Goal: Transaction & Acquisition: Purchase product/service

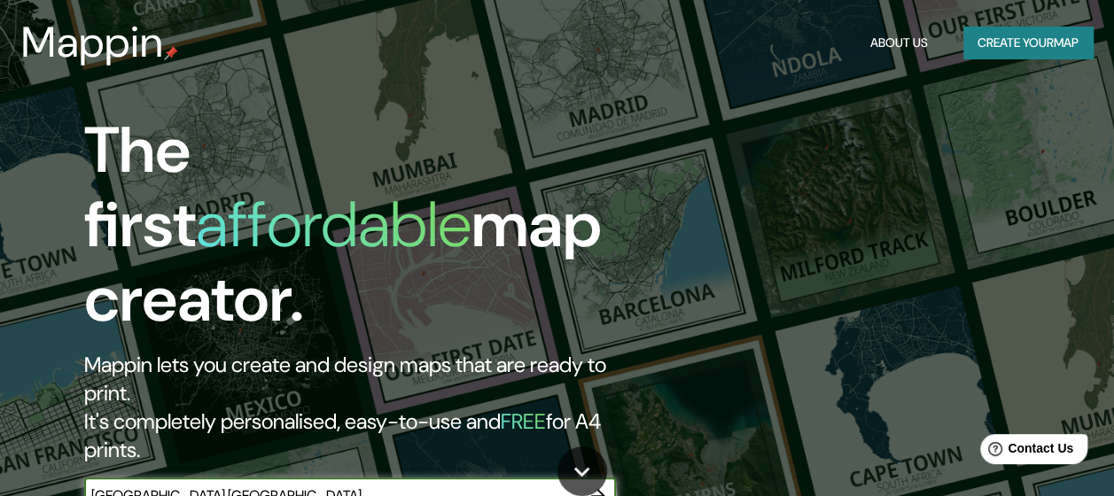
type input "[GEOGRAPHIC_DATA] [GEOGRAPHIC_DATA]"
click at [326, 478] on div "[GEOGRAPHIC_DATA] [GEOGRAPHIC_DATA] ​" at bounding box center [350, 495] width 532 height 35
click at [369, 485] on input "Tucumán argentina" at bounding box center [332, 495] width 496 height 20
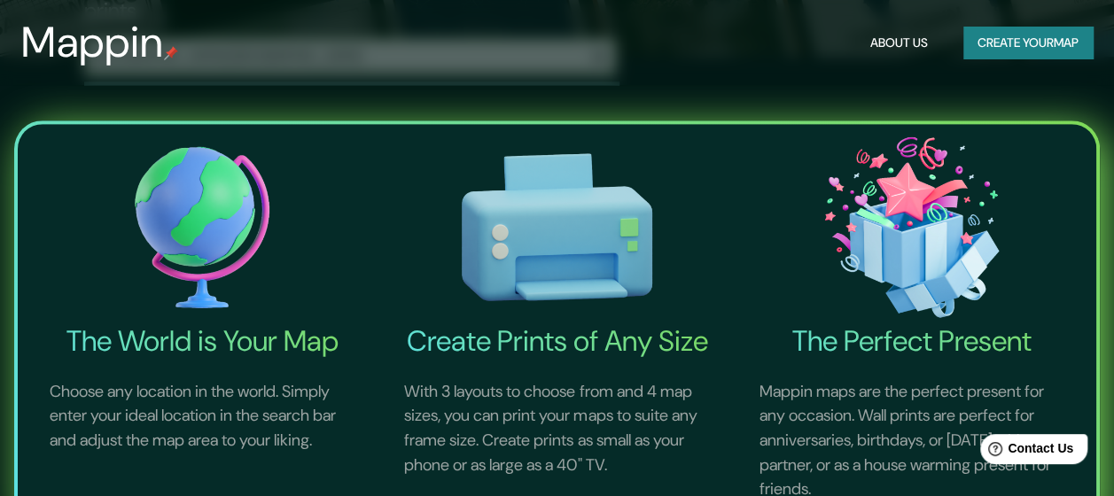
scroll to position [89, 0]
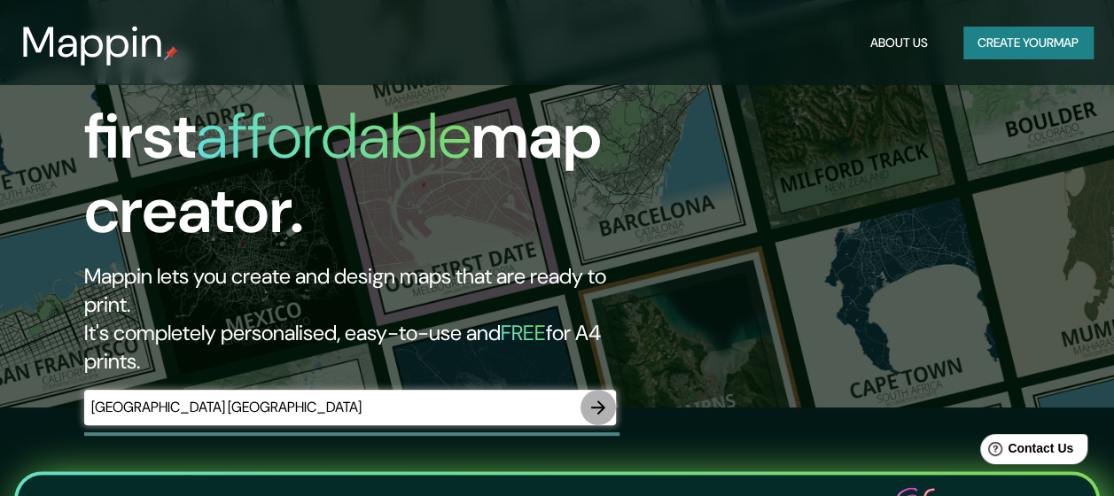
click at [604, 400] on icon "button" at bounding box center [598, 407] width 14 height 14
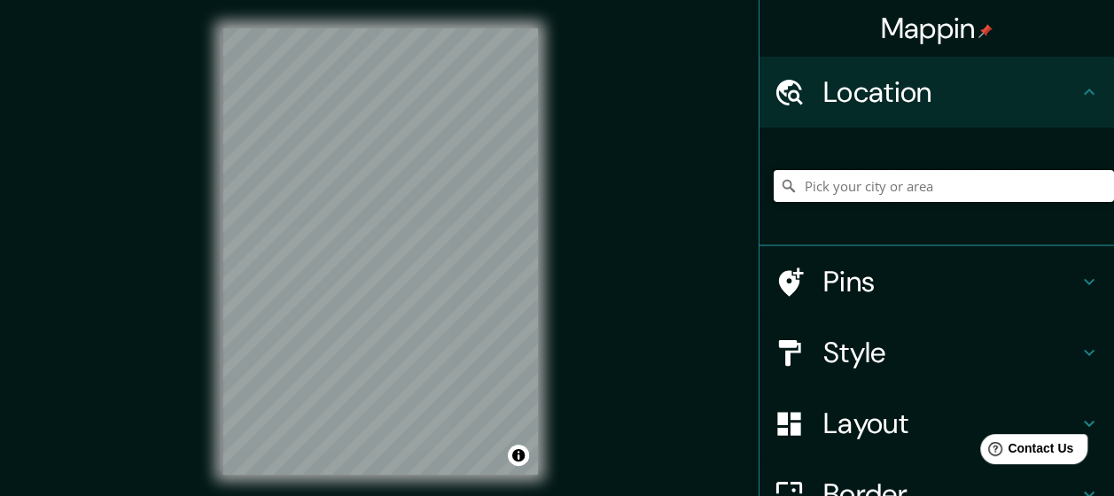
click at [910, 179] on input "Pick your city or area" at bounding box center [943, 186] width 340 height 32
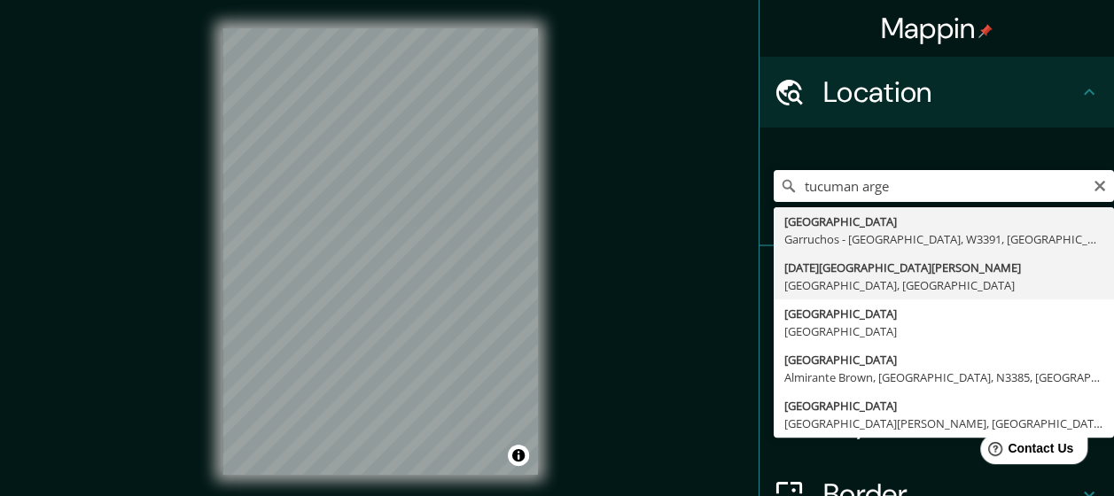
type input "San Miguel de Tucumán, Provincia de Tucumán, Argentina"
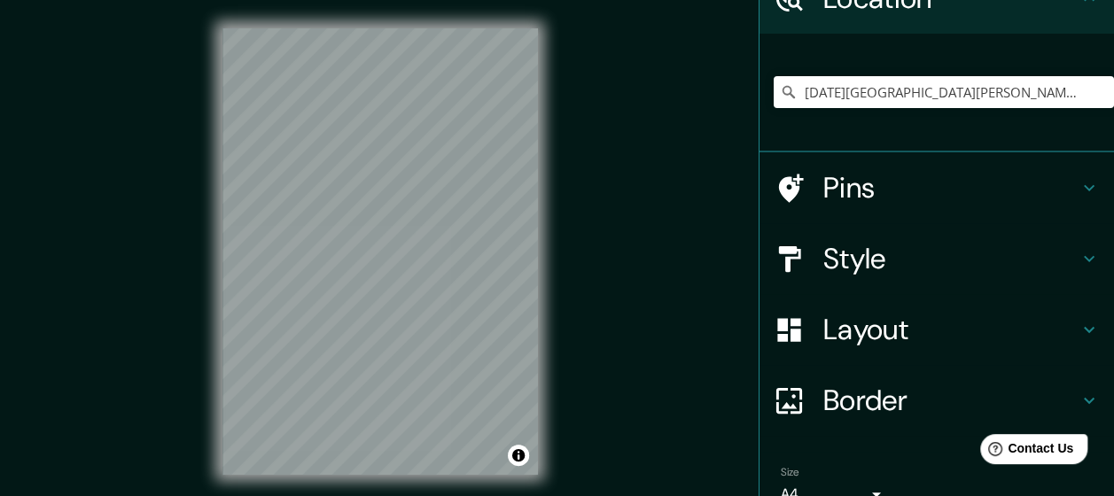
scroll to position [177, 0]
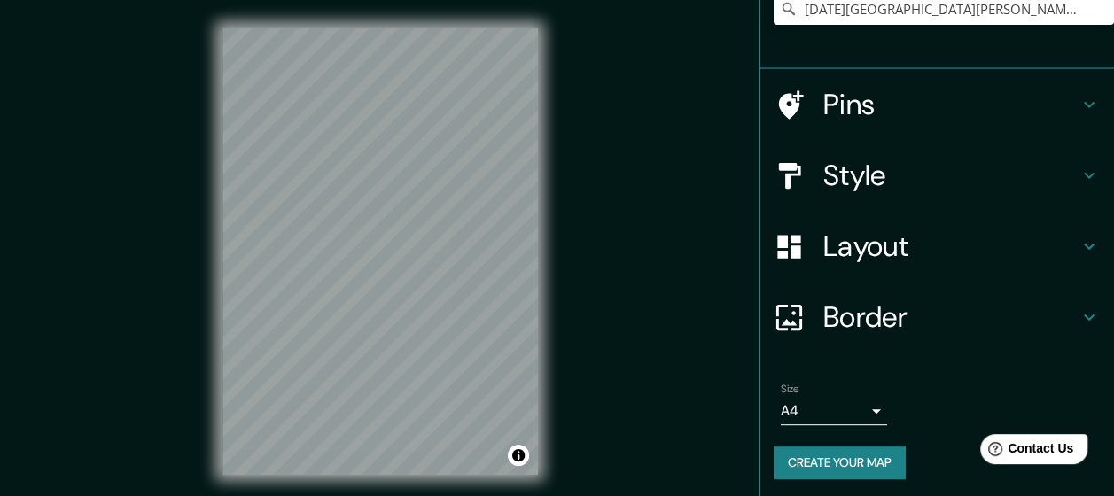
click at [968, 160] on h4 "Style" at bounding box center [950, 175] width 255 height 35
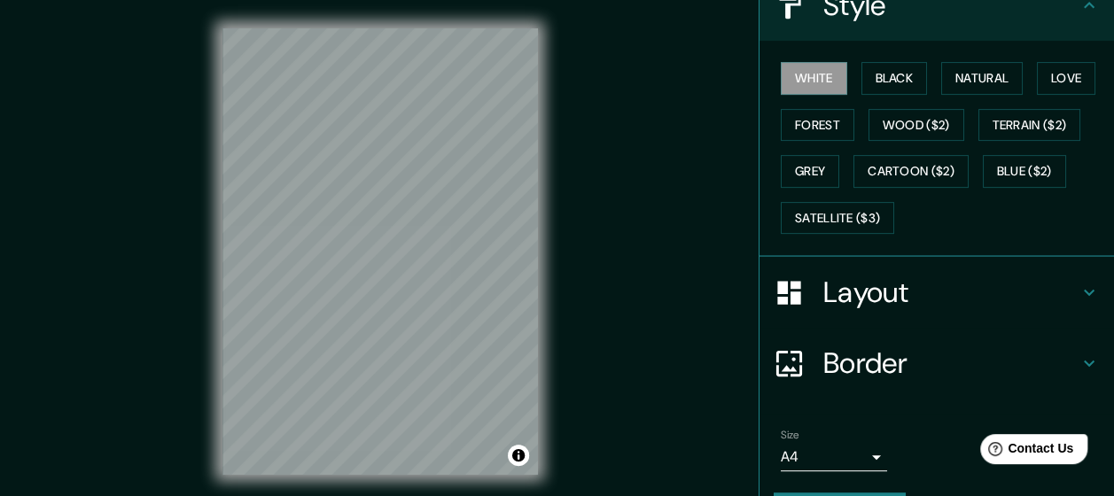
scroll to position [278, 0]
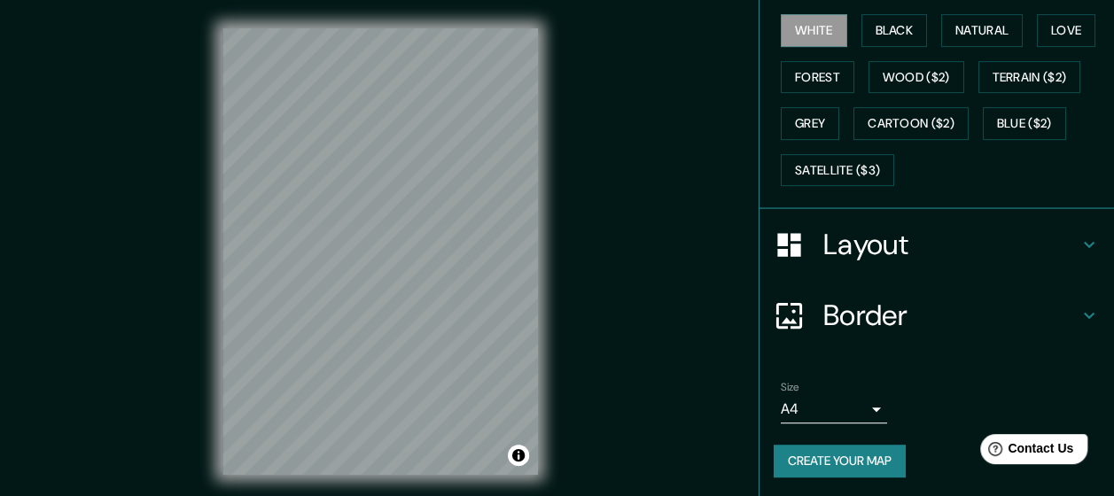
click at [861, 410] on body "Mappin Location San Miguel de Tucumán, Provincia de Tucumán, Argentina Pins Sty…" at bounding box center [557, 248] width 1114 height 496
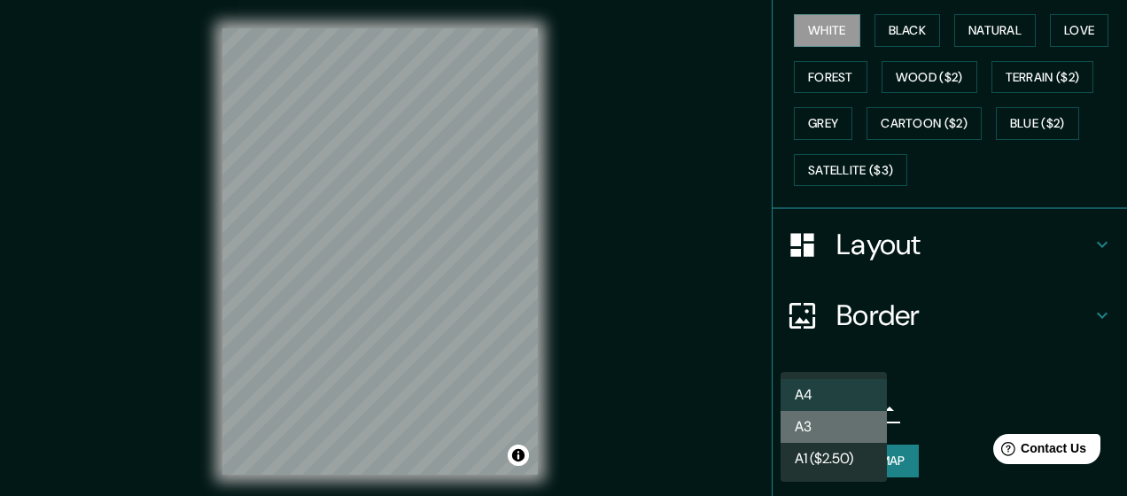
click at [828, 423] on li "A3" at bounding box center [833, 427] width 106 height 32
type input "a4"
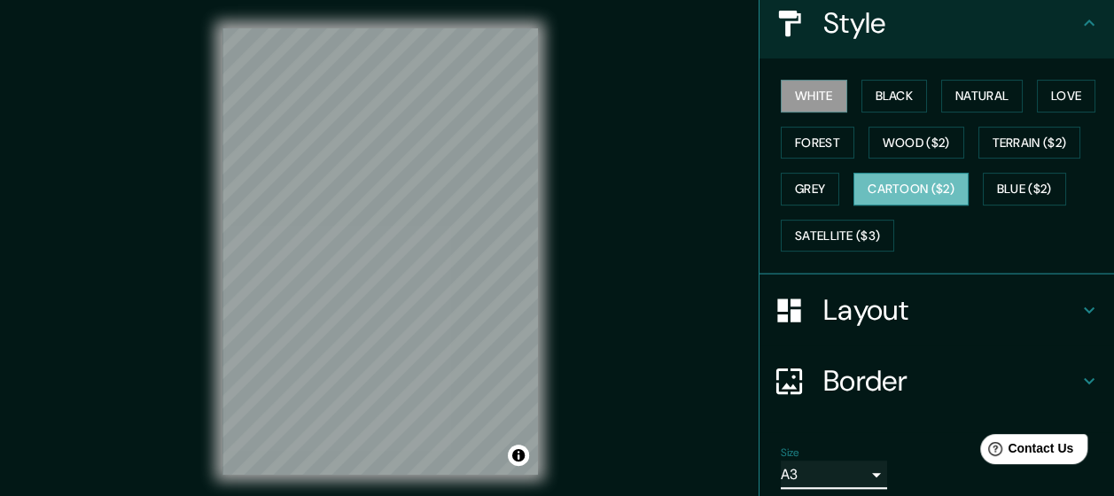
scroll to position [190, 0]
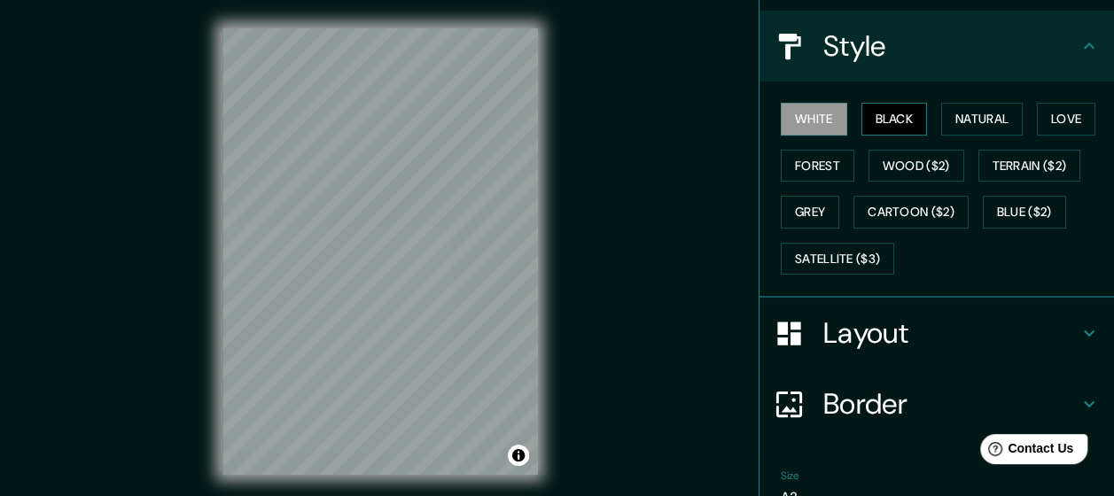
click at [898, 120] on button "Black" at bounding box center [894, 119] width 66 height 33
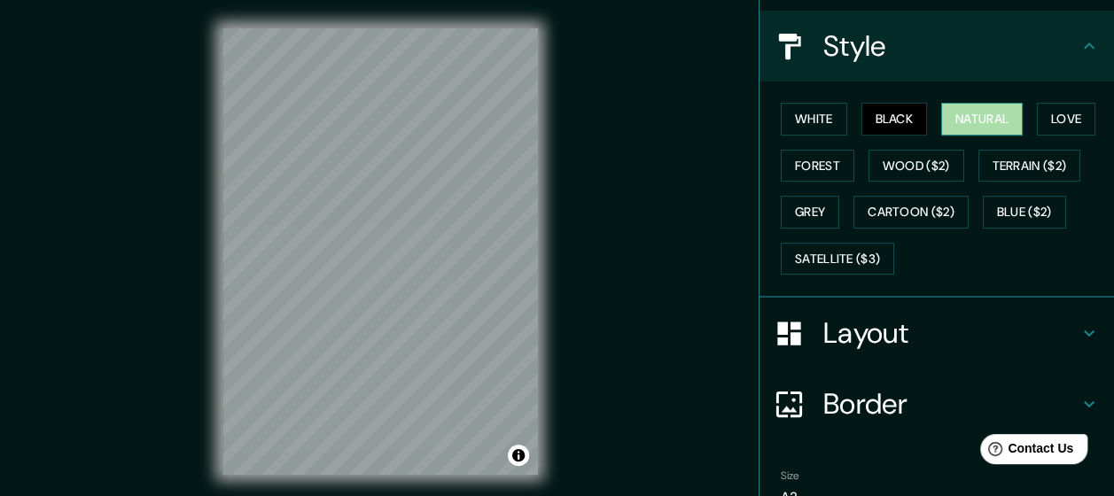
click at [984, 124] on button "Natural" at bounding box center [982, 119] width 82 height 33
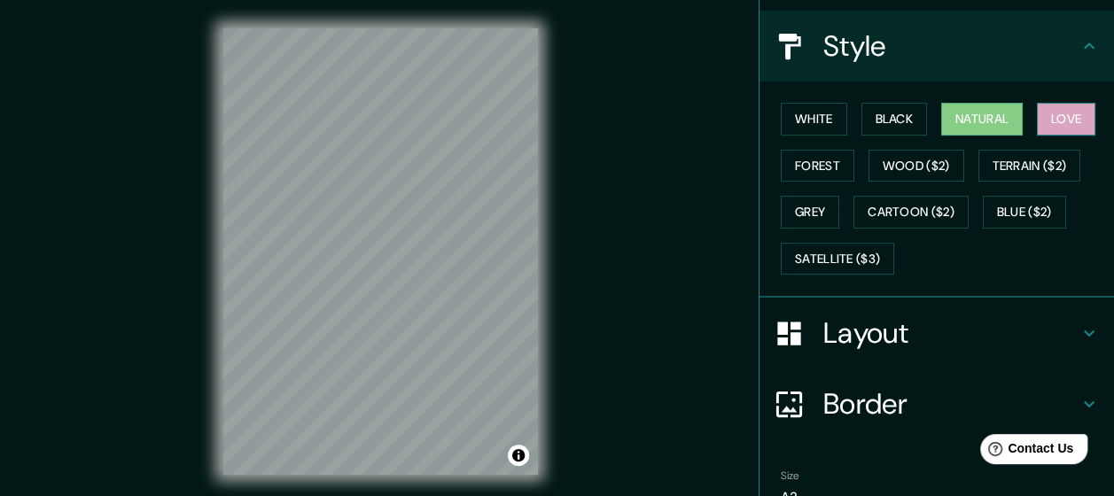
click at [1037, 124] on button "Love" at bounding box center [1066, 119] width 58 height 33
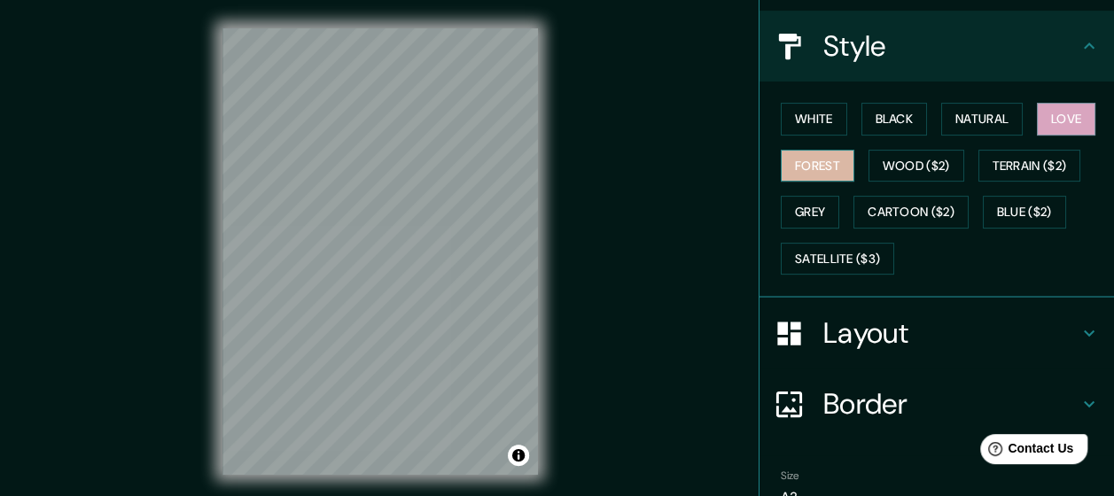
click at [812, 156] on button "Forest" at bounding box center [817, 166] width 74 height 33
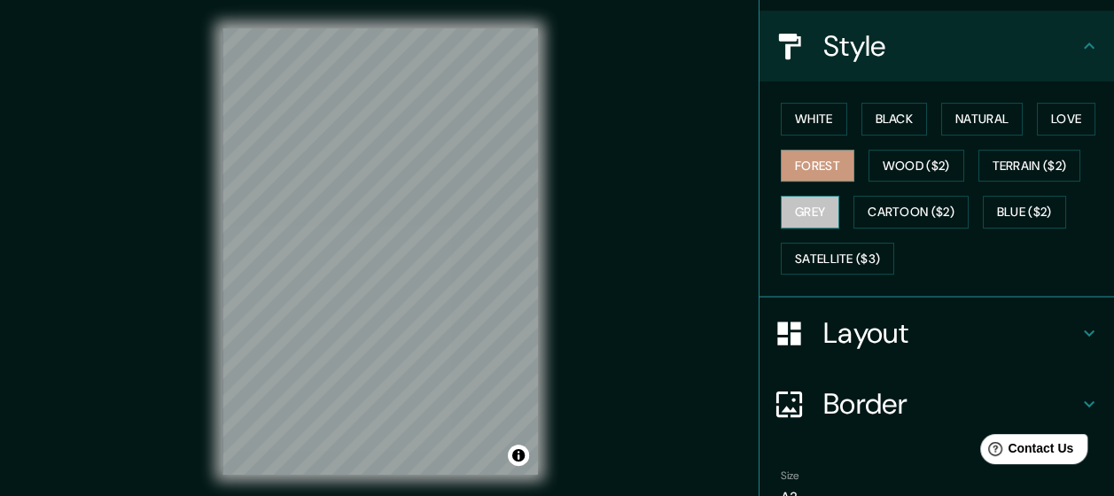
click at [813, 204] on button "Grey" at bounding box center [809, 212] width 58 height 33
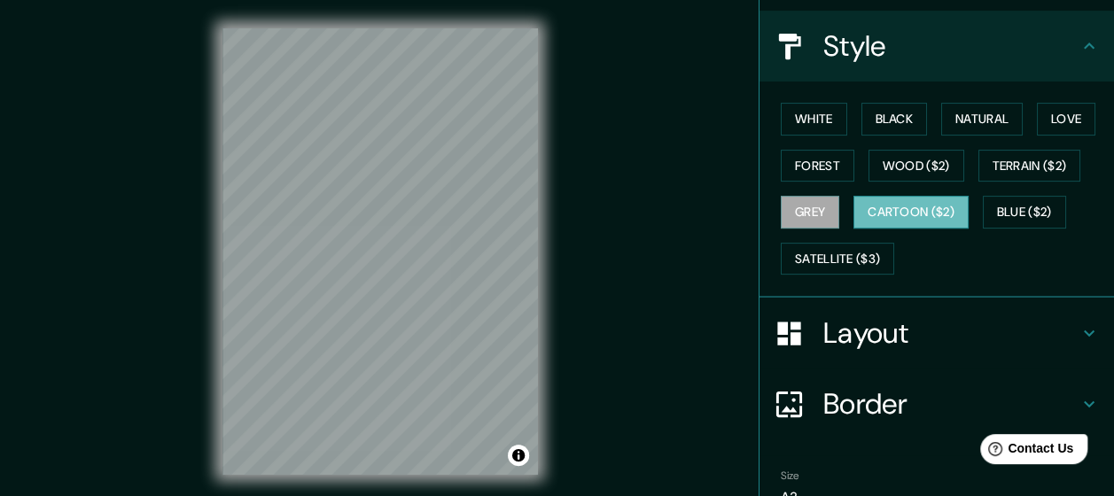
click at [922, 222] on button "Cartoon ($2)" at bounding box center [910, 212] width 115 height 33
click at [851, 268] on button "Satellite ($3)" at bounding box center [836, 259] width 113 height 33
click at [898, 215] on button "Cartoon ($2)" at bounding box center [910, 212] width 115 height 33
click at [1008, 214] on button "Blue ($2)" at bounding box center [1023, 212] width 83 height 33
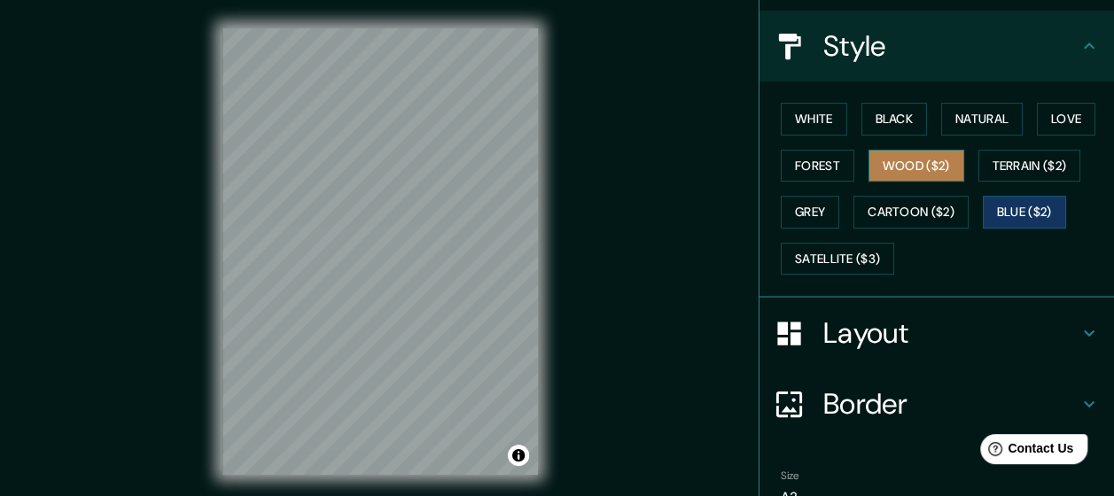
click at [912, 178] on button "Wood ($2)" at bounding box center [916, 166] width 96 height 33
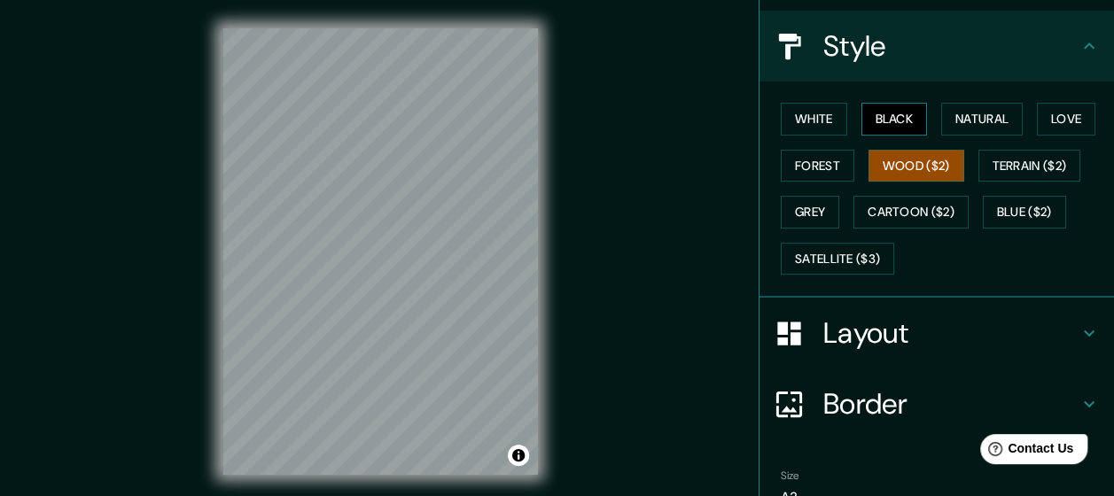
click at [888, 123] on button "Black" at bounding box center [894, 119] width 66 height 33
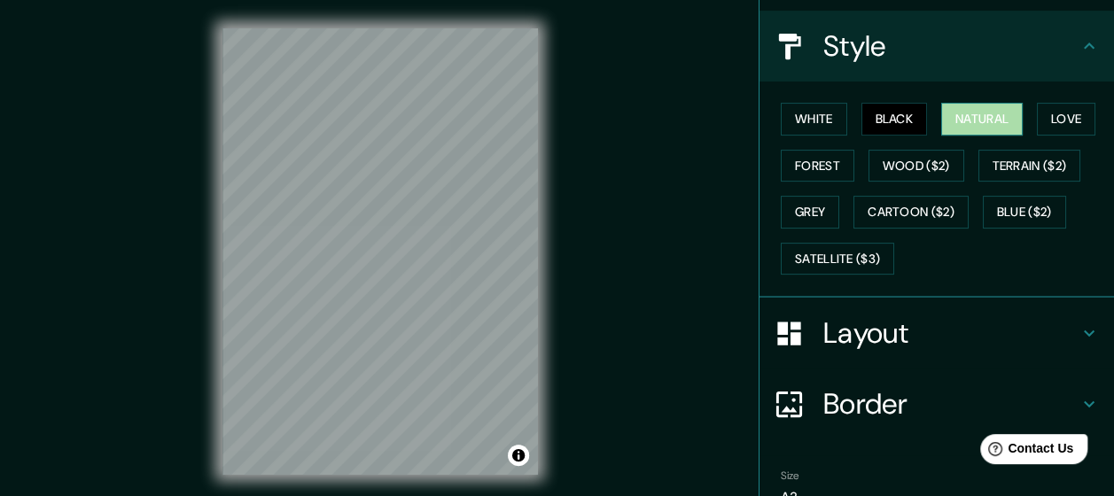
click at [970, 128] on button "Natural" at bounding box center [982, 119] width 82 height 33
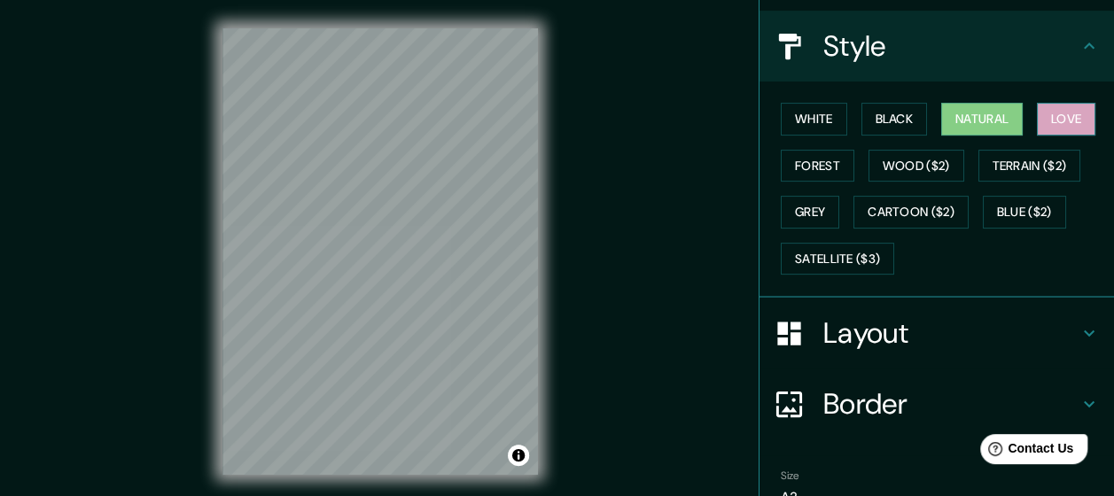
click at [1060, 128] on button "Love" at bounding box center [1066, 119] width 58 height 33
click at [944, 126] on button "Natural" at bounding box center [982, 119] width 82 height 33
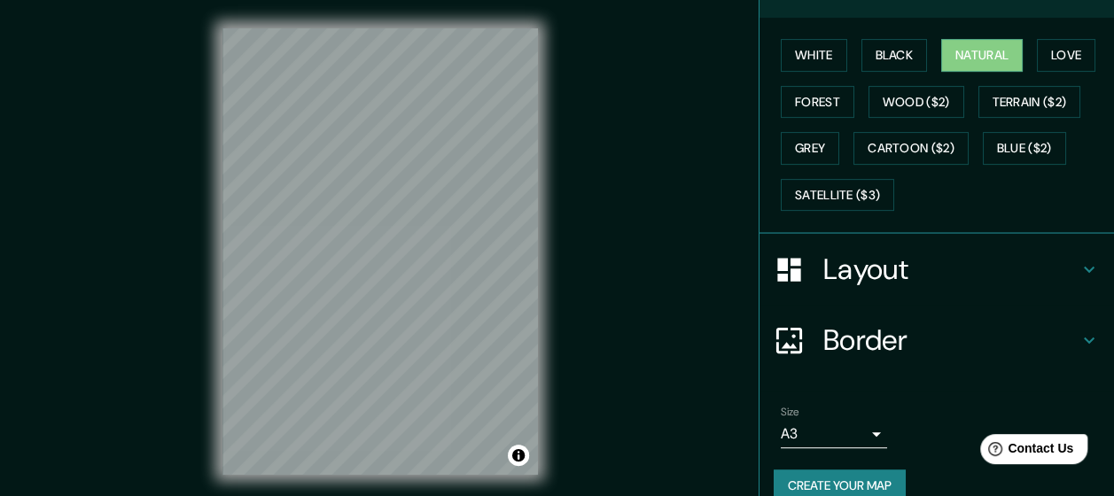
scroll to position [278, 0]
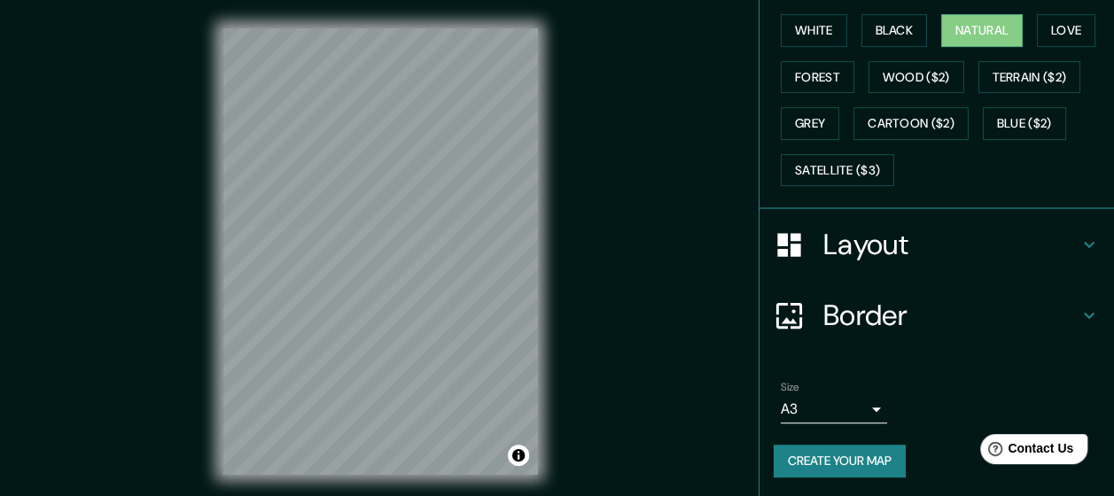
click at [1078, 237] on icon at bounding box center [1088, 244] width 21 height 21
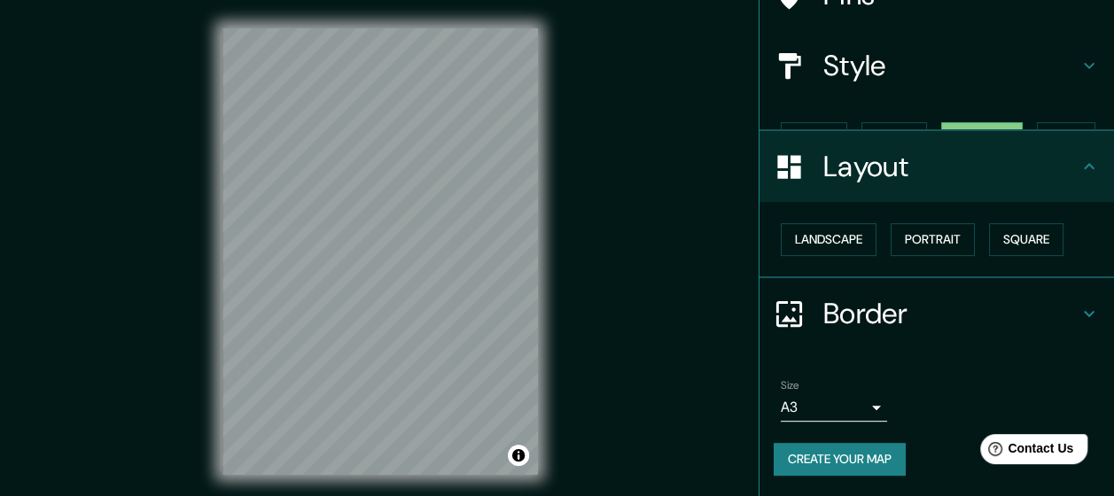
scroll to position [140, 0]
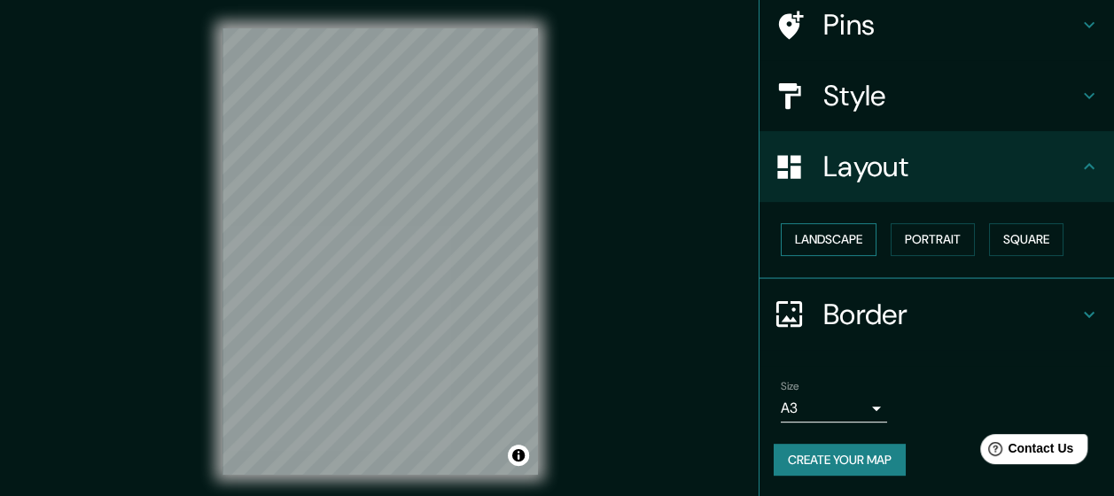
click at [845, 245] on button "Landscape" at bounding box center [828, 239] width 96 height 33
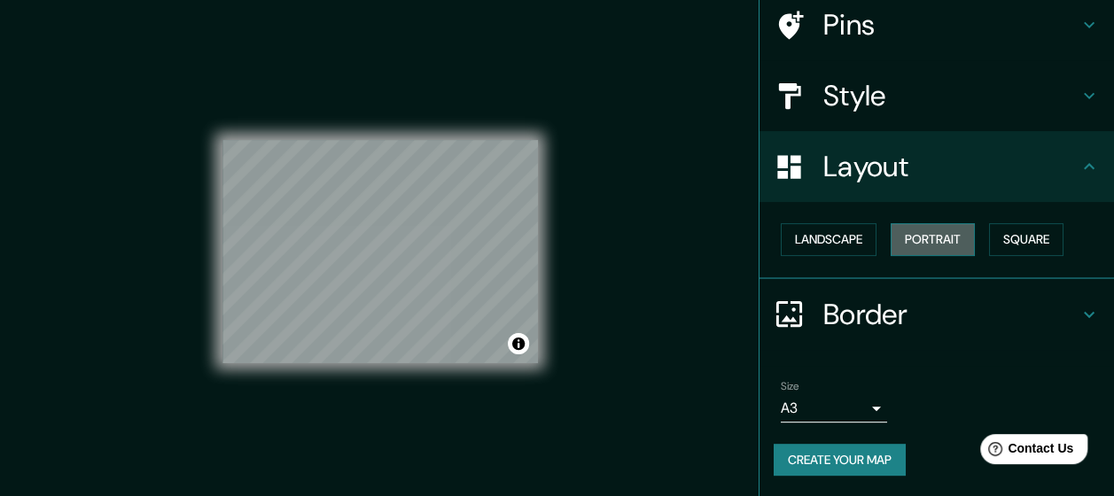
click at [904, 245] on button "Portrait" at bounding box center [932, 239] width 84 height 33
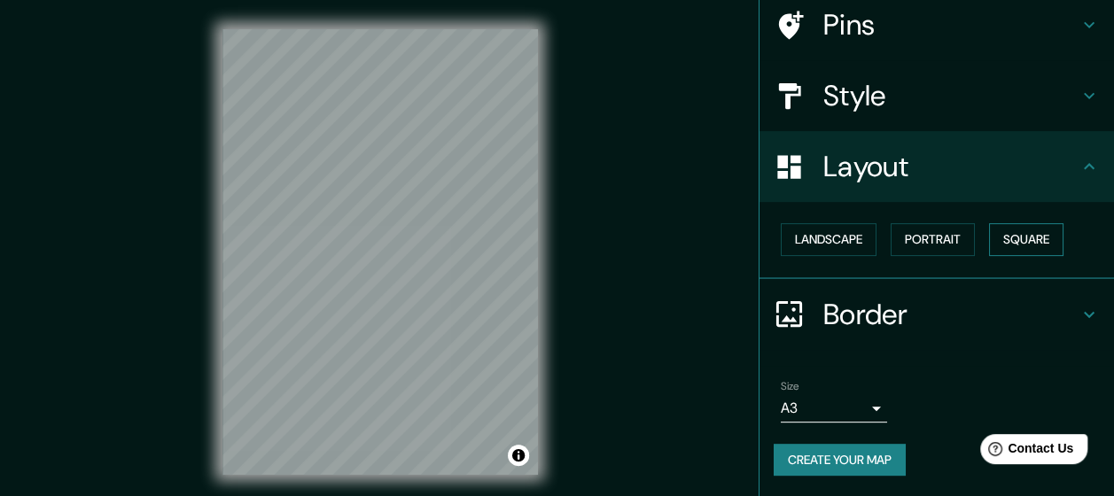
click at [1003, 245] on button "Square" at bounding box center [1026, 239] width 74 height 33
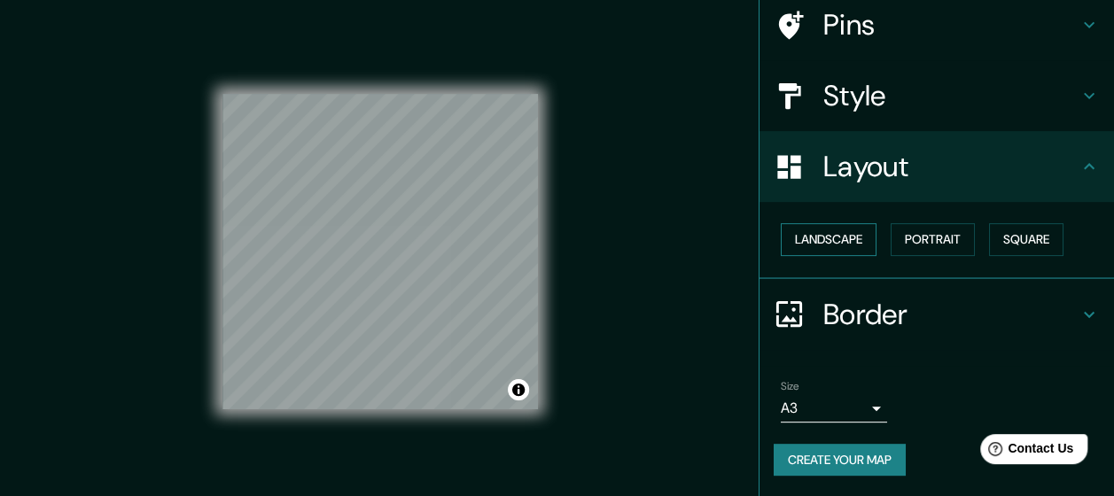
click at [815, 246] on button "Landscape" at bounding box center [828, 239] width 96 height 33
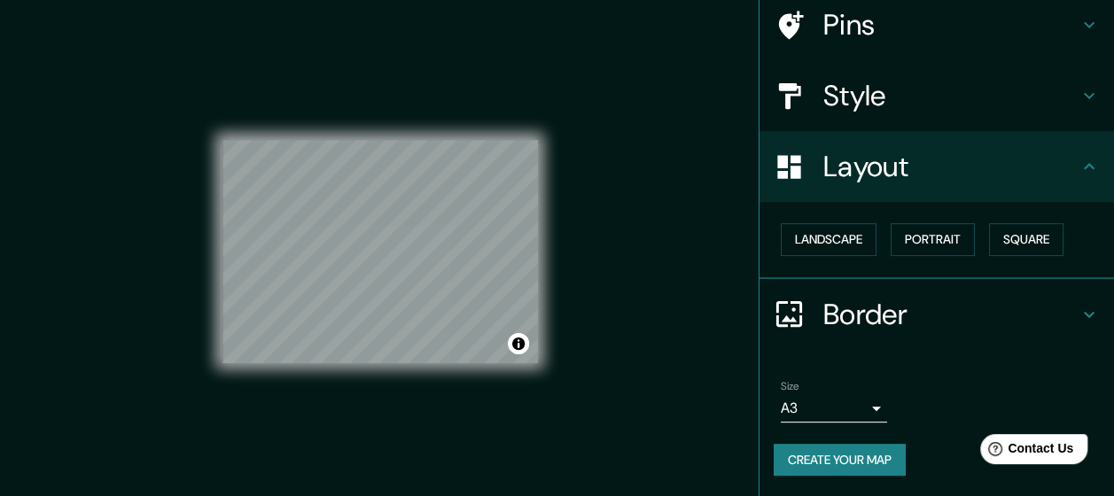
scroll to position [51, 0]
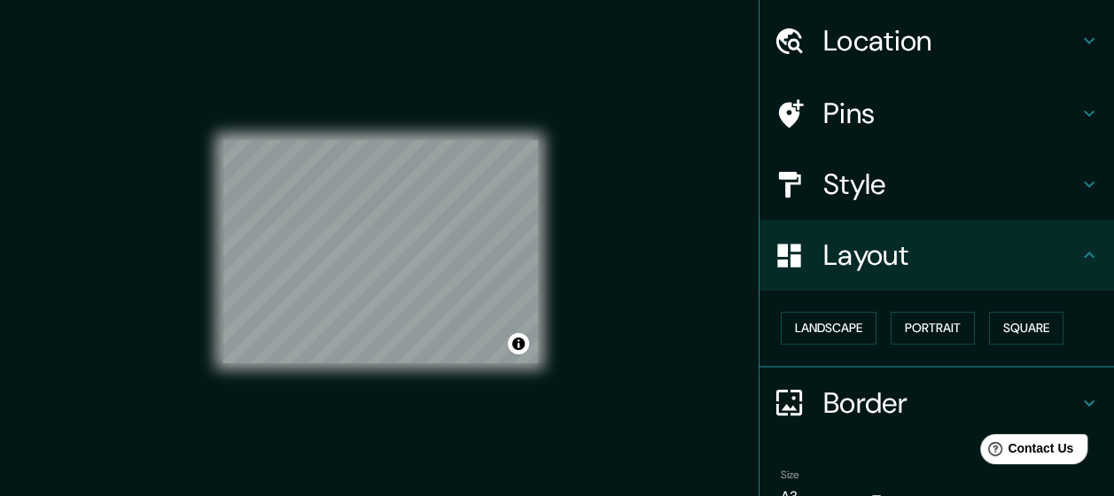
click at [1081, 185] on icon at bounding box center [1088, 184] width 21 height 21
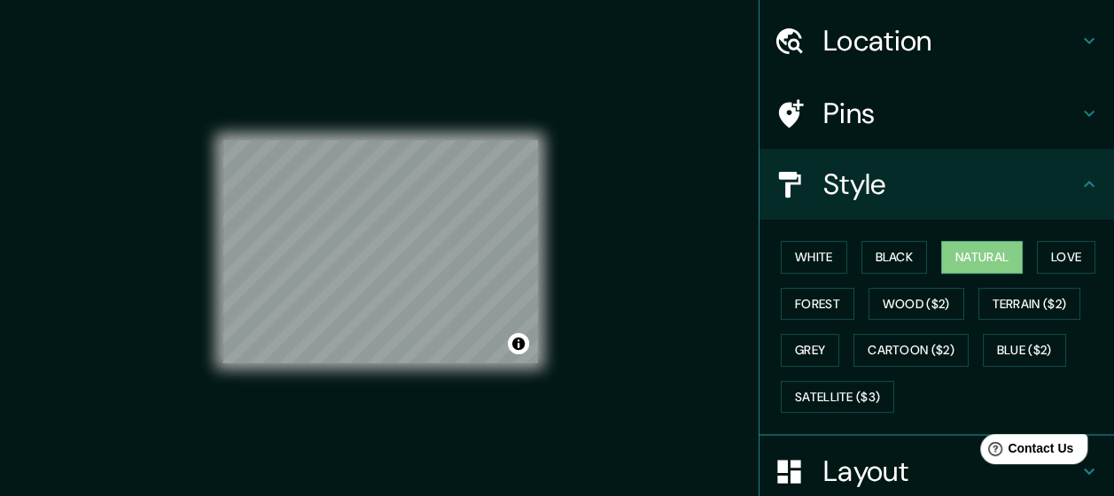
click at [1078, 123] on icon at bounding box center [1088, 113] width 21 height 21
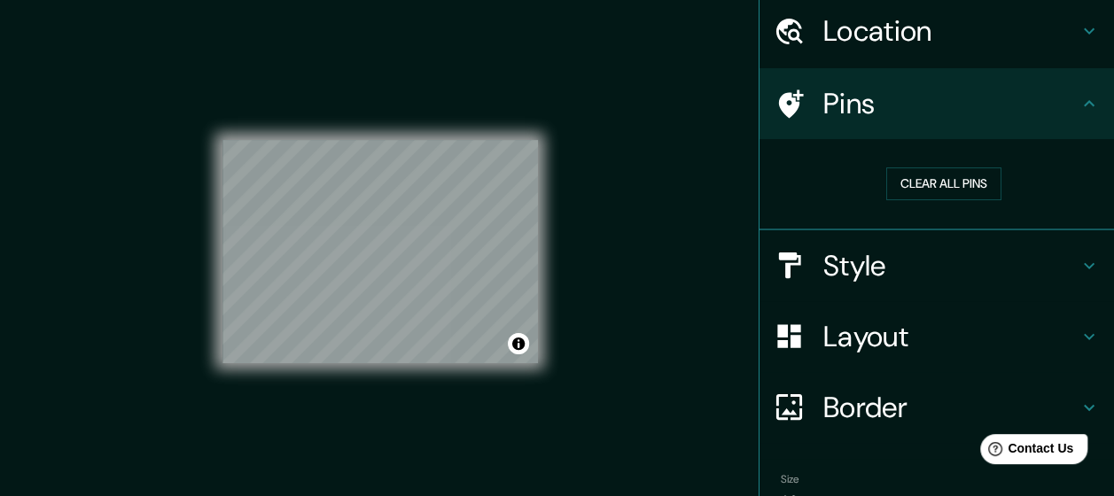
scroll to position [89, 0]
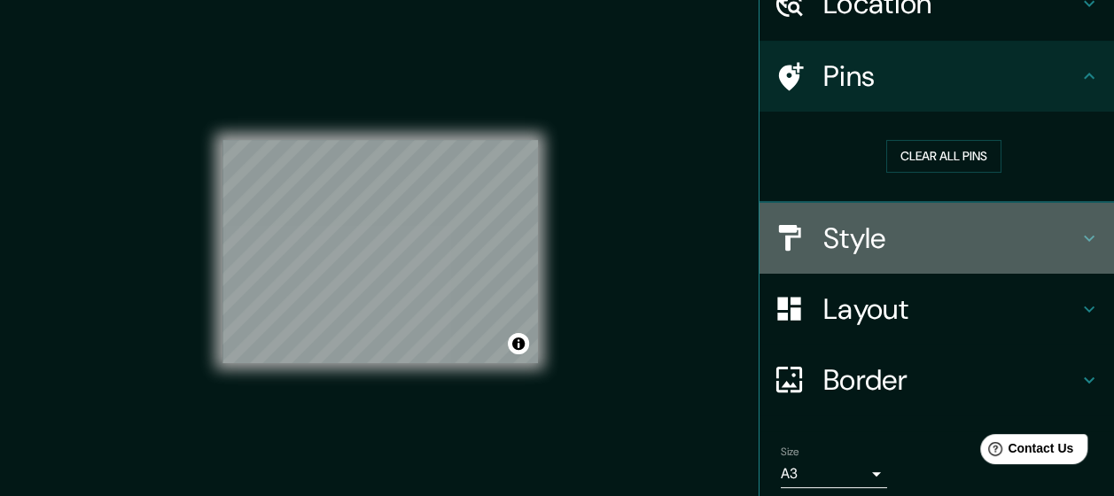
click at [1040, 244] on h4 "Style" at bounding box center [950, 238] width 255 height 35
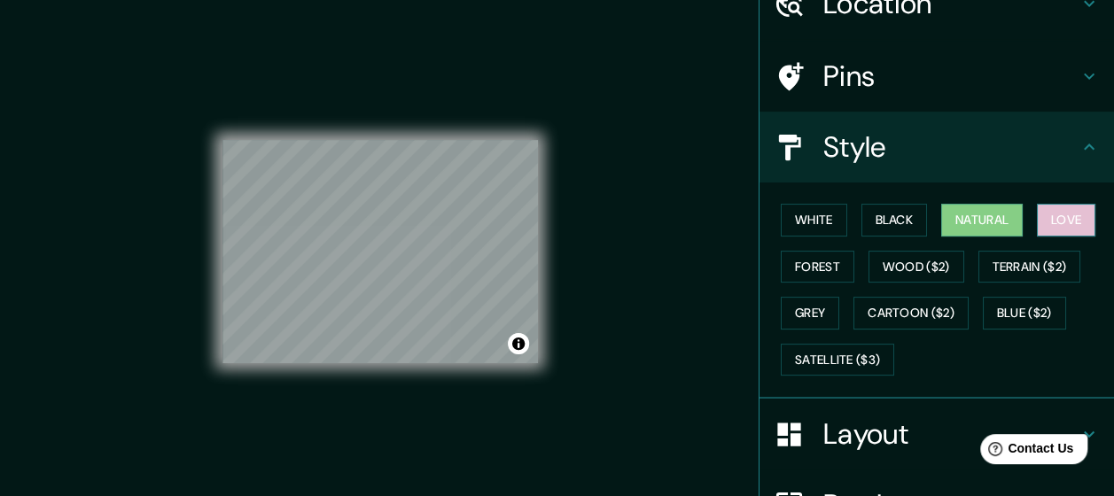
click at [1056, 216] on button "Love" at bounding box center [1066, 220] width 58 height 33
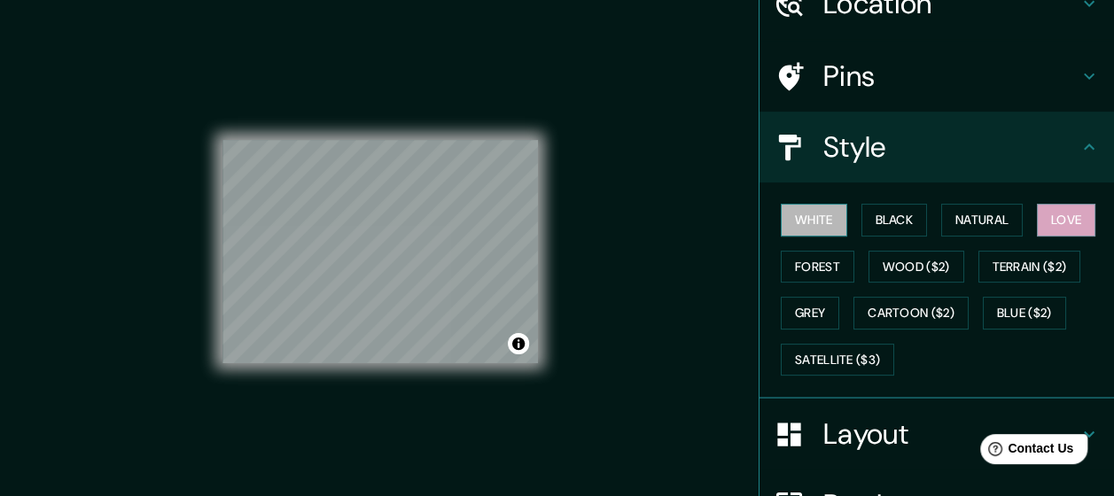
click at [817, 225] on button "White" at bounding box center [813, 220] width 66 height 33
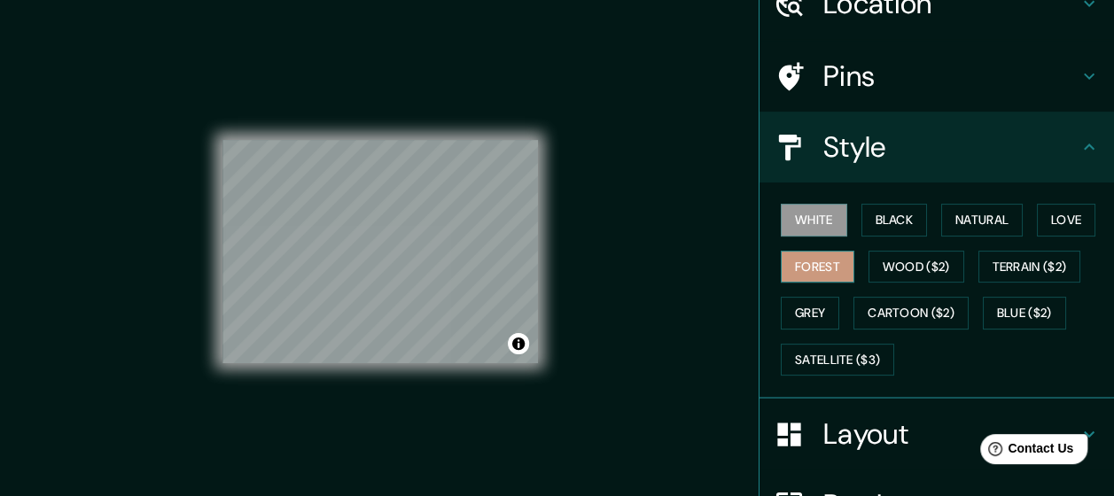
click at [804, 266] on button "Forest" at bounding box center [817, 267] width 74 height 33
click at [827, 225] on button "White" at bounding box center [813, 220] width 66 height 33
drag, startPoint x: 827, startPoint y: 232, endPoint x: 892, endPoint y: 227, distance: 64.9
click at [892, 227] on button "Black" at bounding box center [894, 220] width 66 height 33
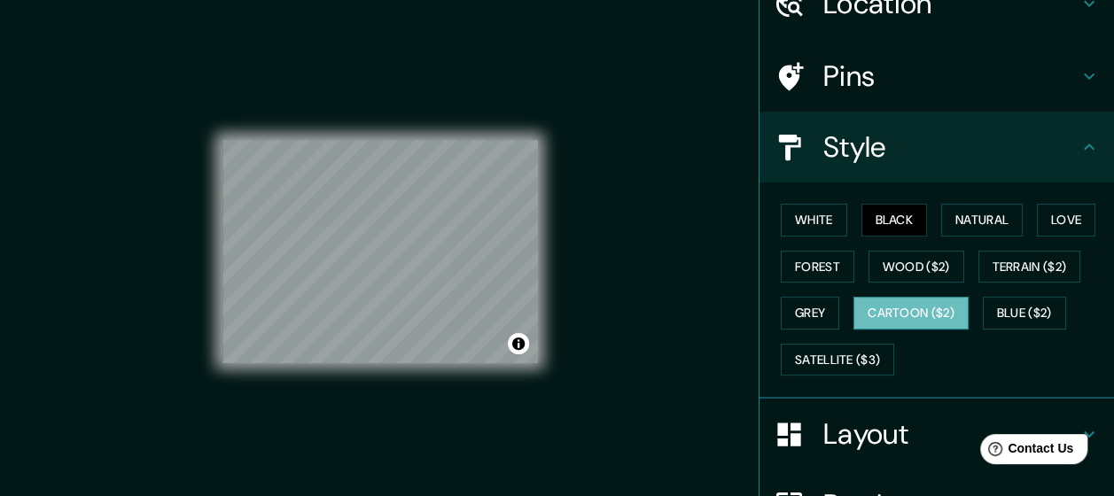
click at [912, 324] on button "Cartoon ($2)" at bounding box center [910, 313] width 115 height 33
click at [1038, 317] on button "Blue ($2)" at bounding box center [1023, 313] width 83 height 33
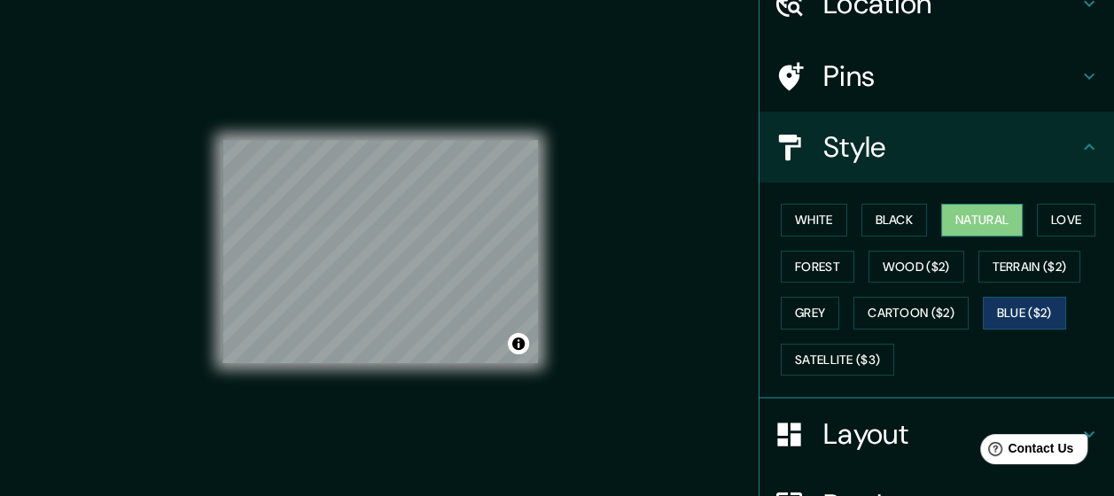
click at [974, 220] on button "Natural" at bounding box center [982, 220] width 82 height 33
click at [905, 218] on button "Black" at bounding box center [894, 220] width 66 height 33
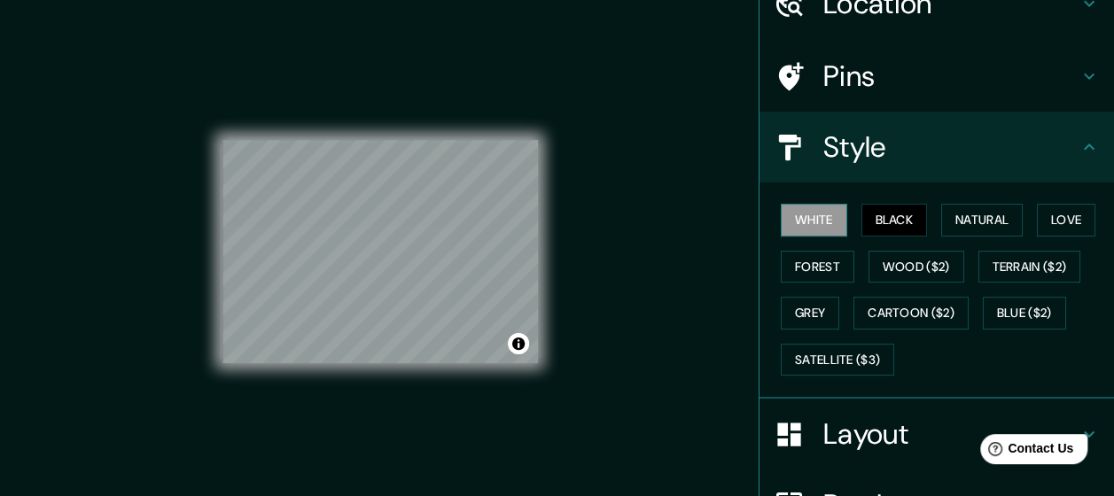
click at [817, 218] on button "White" at bounding box center [813, 220] width 66 height 33
click at [974, 216] on button "Natural" at bounding box center [982, 220] width 82 height 33
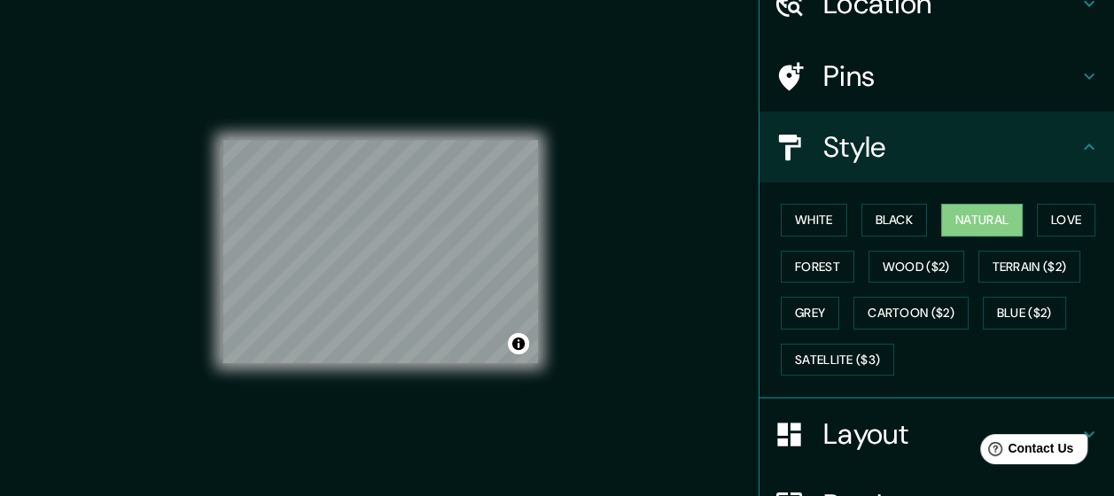
click at [773, 221] on div "White Black Natural Love Forest Wood ($2) Terrain ($2) Grey Cartoon ($2) Blue (…" at bounding box center [943, 290] width 340 height 186
click at [801, 224] on button "White" at bounding box center [813, 220] width 66 height 33
click at [956, 229] on button "Natural" at bounding box center [982, 220] width 82 height 33
click at [877, 214] on button "Black" at bounding box center [894, 220] width 66 height 33
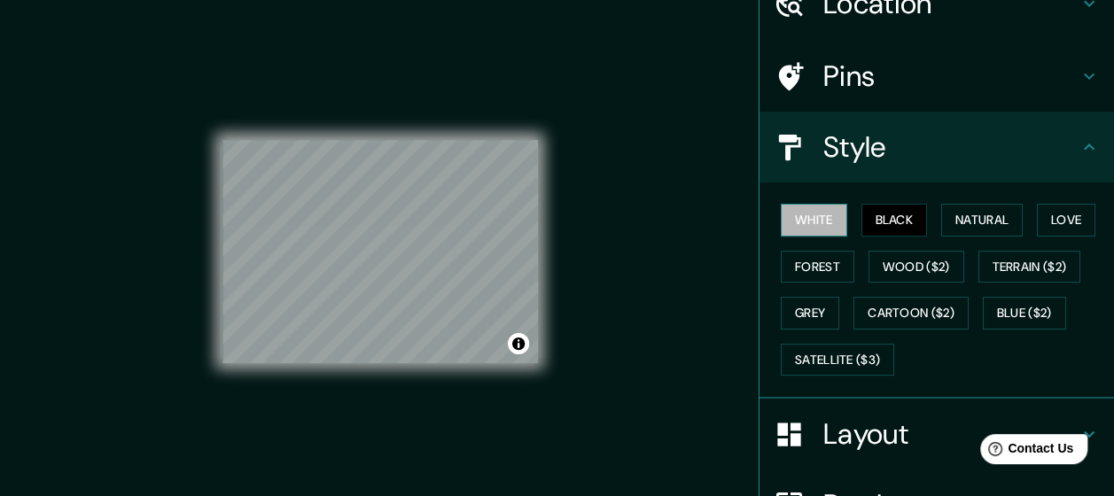
click at [807, 220] on button "White" at bounding box center [813, 220] width 66 height 33
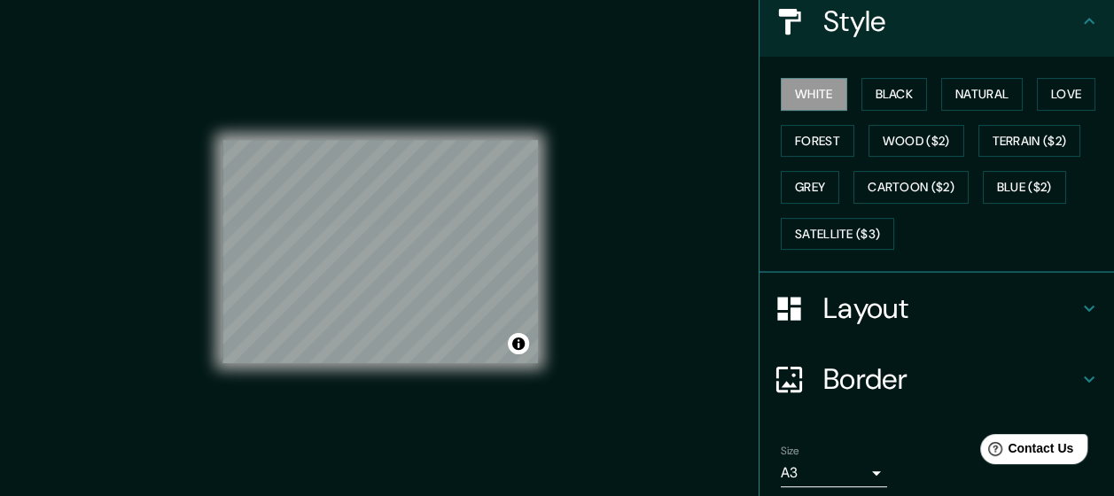
scroll to position [190, 0]
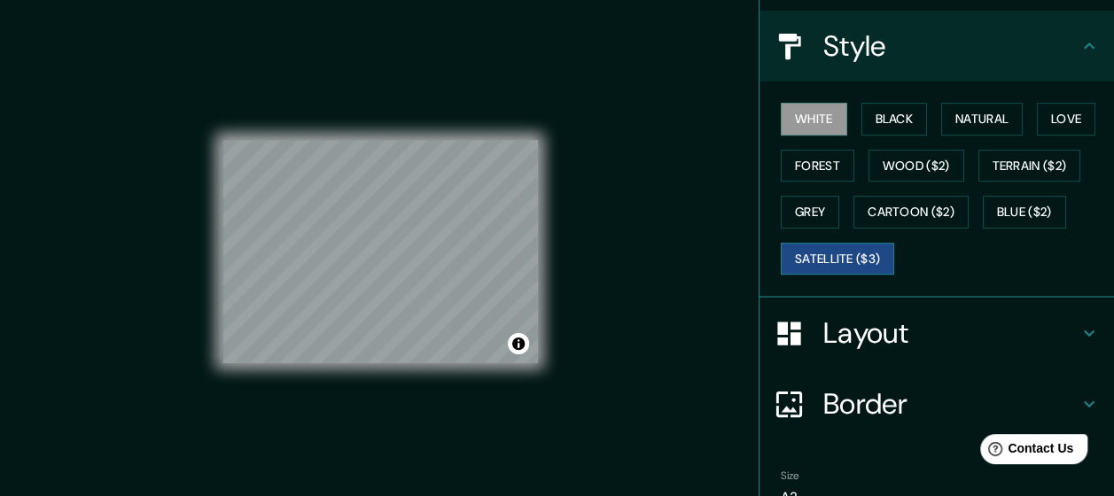
click at [824, 269] on button "Satellite ($3)" at bounding box center [836, 259] width 113 height 33
click at [817, 206] on button "Grey" at bounding box center [809, 212] width 58 height 33
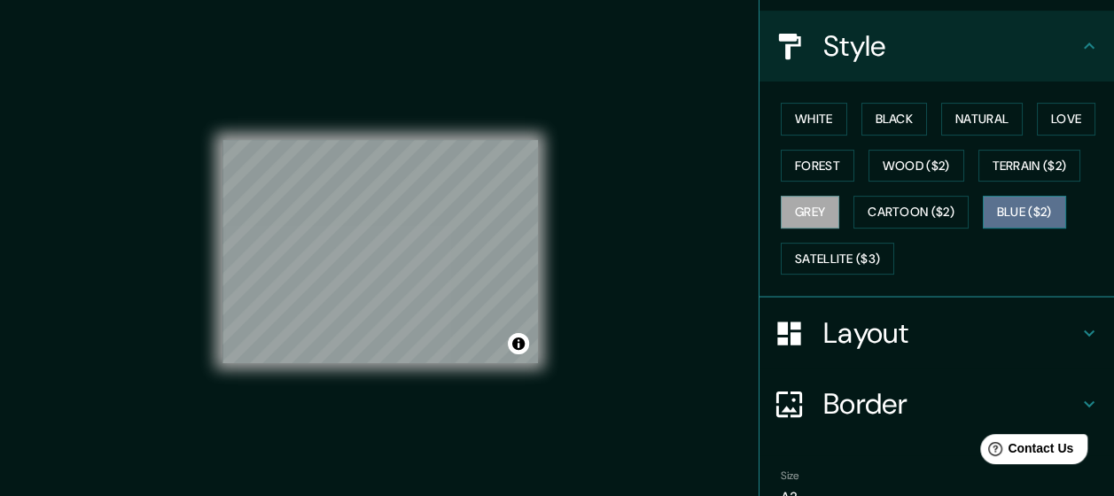
click at [1031, 201] on button "Blue ($2)" at bounding box center [1023, 212] width 83 height 33
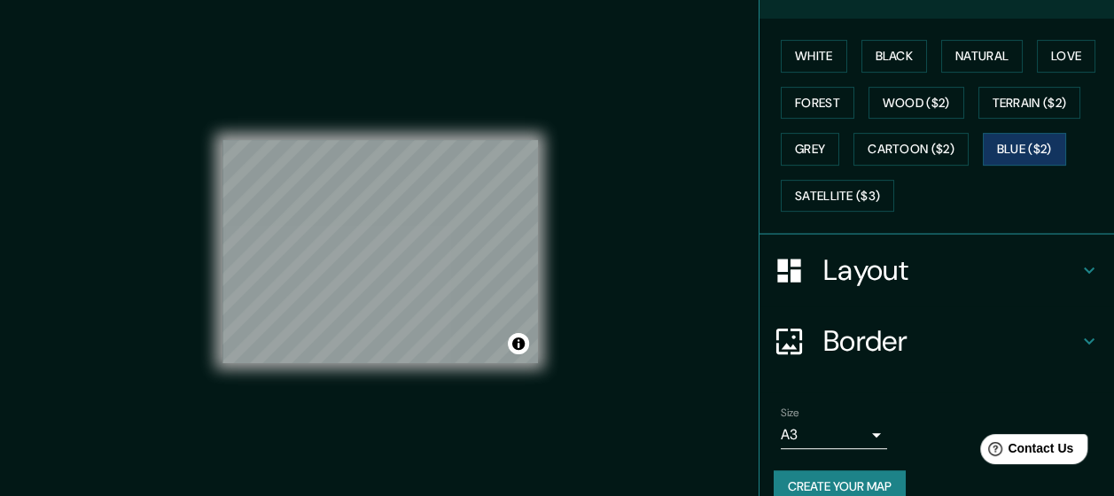
scroll to position [278, 0]
